Goal: Transaction & Acquisition: Purchase product/service

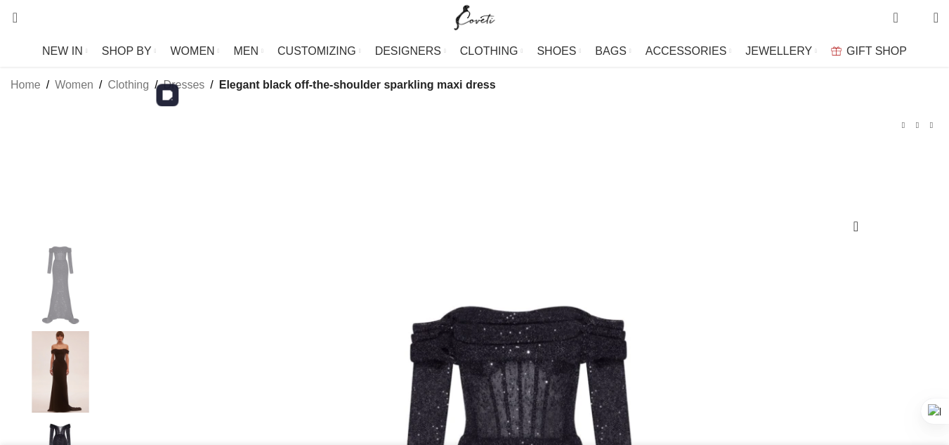
scroll to position [211, 0]
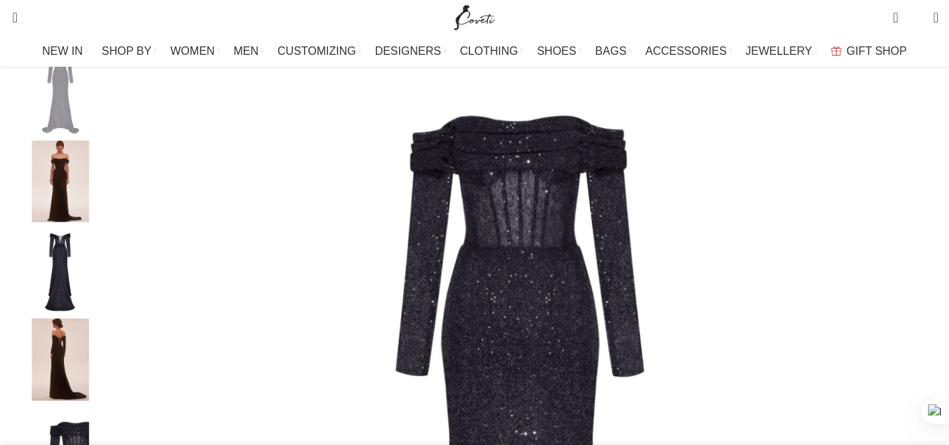
click at [103, 196] on img "2 / 7" at bounding box center [61, 181] width 86 height 82
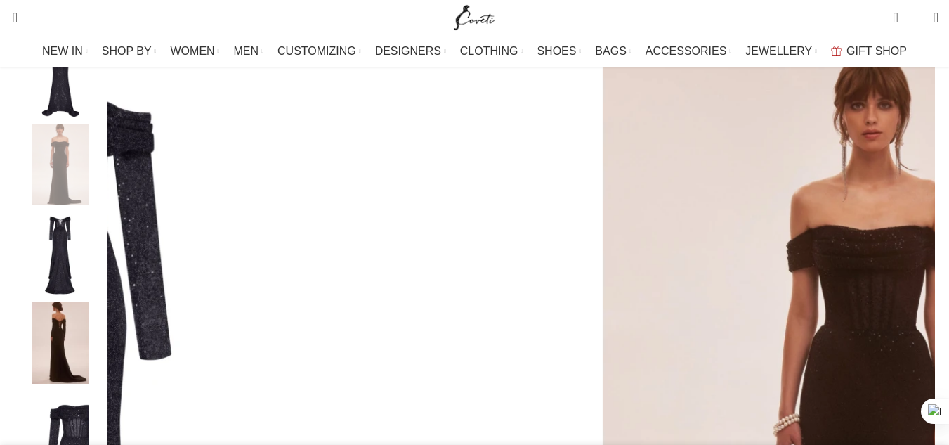
scroll to position [281, 0]
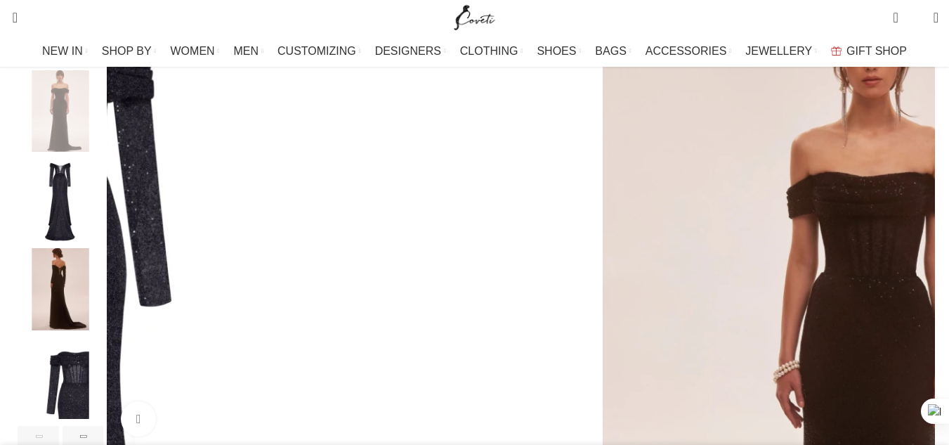
click at [94, 314] on img "4 / 7" at bounding box center [61, 289] width 86 height 82
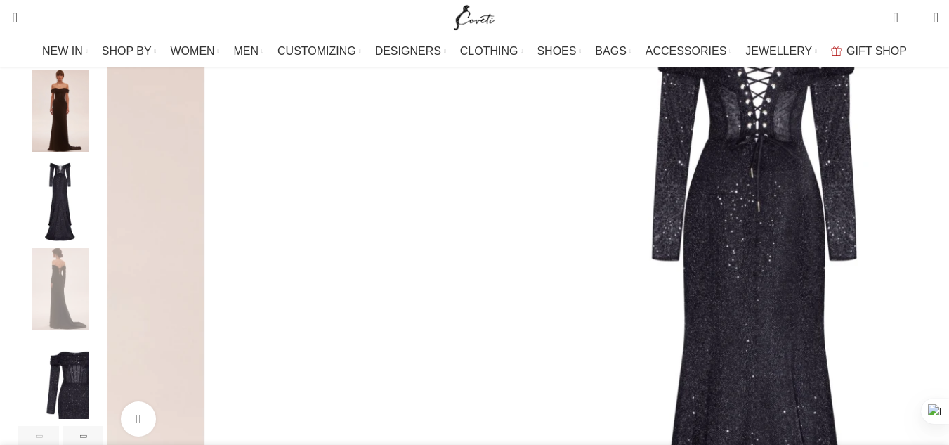
click at [103, 232] on img "3 / 7" at bounding box center [61, 200] width 86 height 82
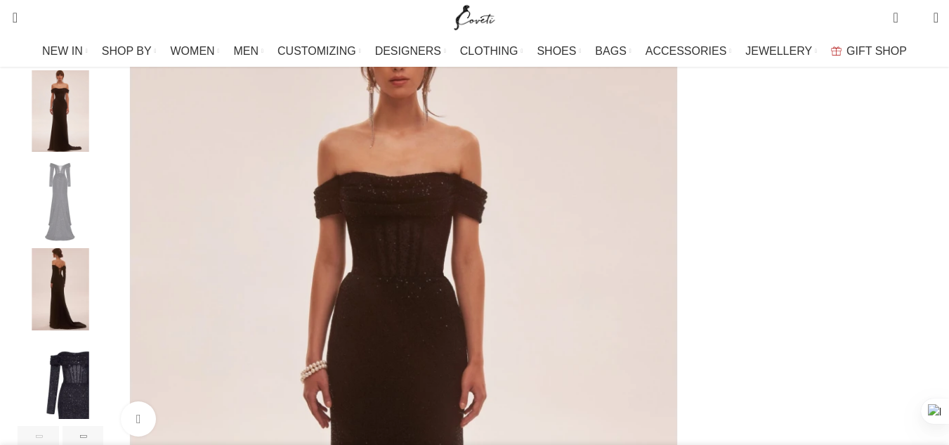
click at [86, 301] on img "4 / 7" at bounding box center [61, 289] width 86 height 82
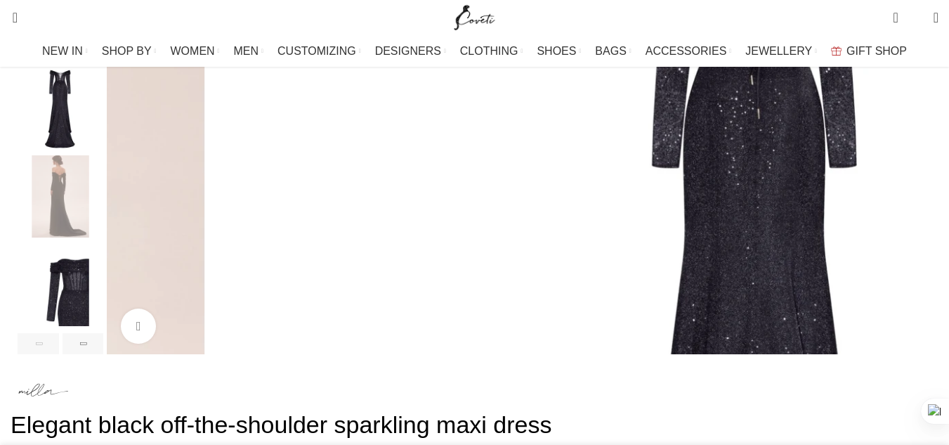
scroll to position [421, 0]
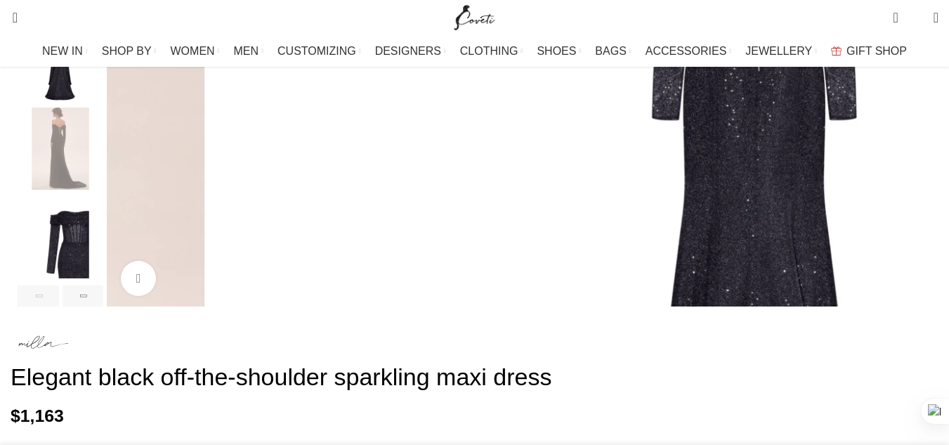
click at [98, 279] on img "5 / 7" at bounding box center [61, 238] width 86 height 82
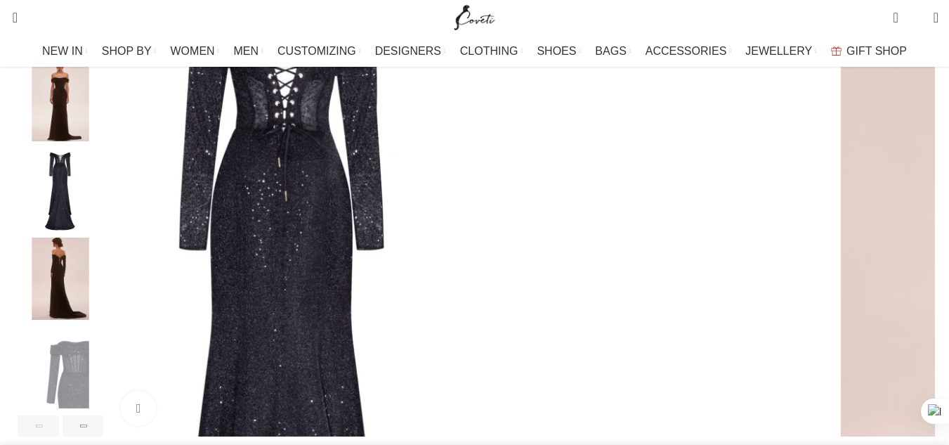
scroll to position [211, 0]
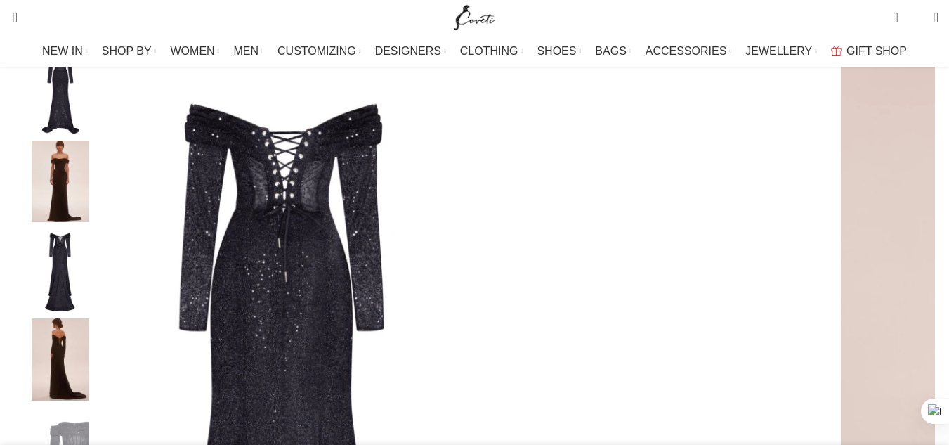
click at [87, 216] on img "2 / 7" at bounding box center [61, 181] width 86 height 82
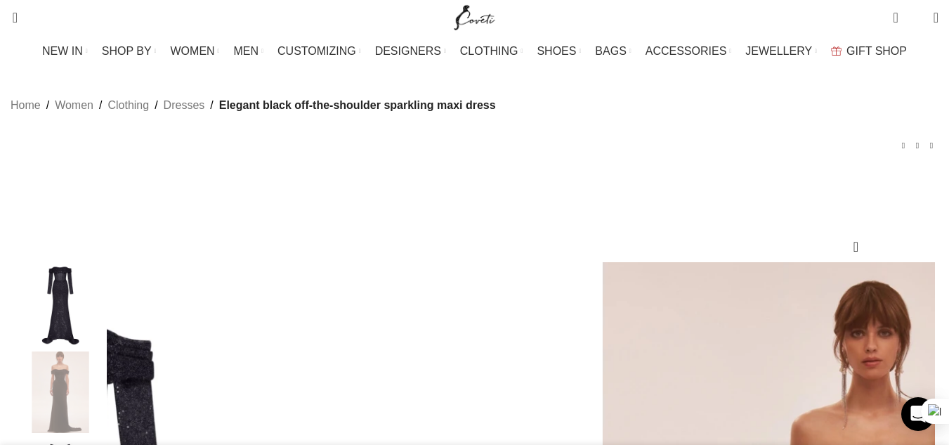
scroll to position [0, 444]
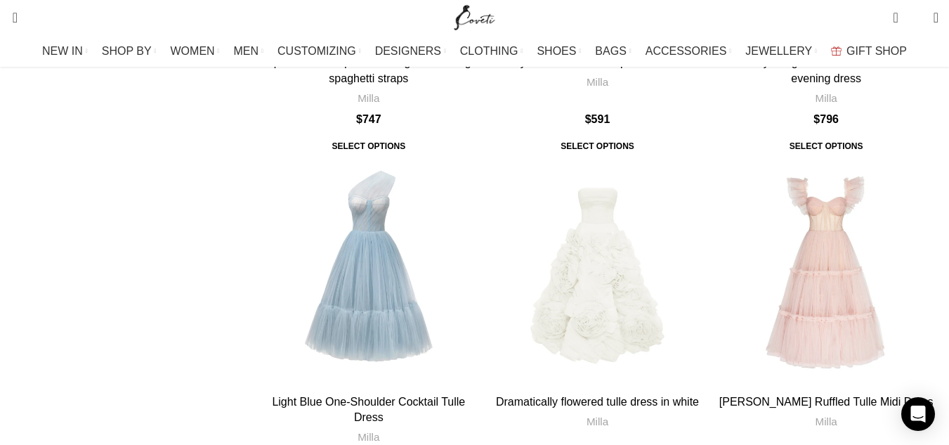
scroll to position [421, 0]
